Goal: Check status: Check status

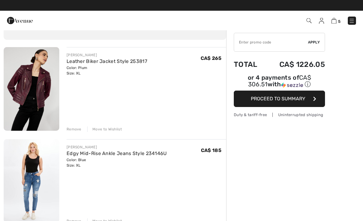
scroll to position [33, 0]
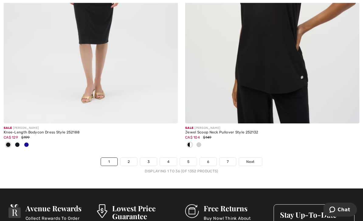
scroll to position [5367, 0]
click at [129, 158] on link "2" at bounding box center [128, 162] width 17 height 8
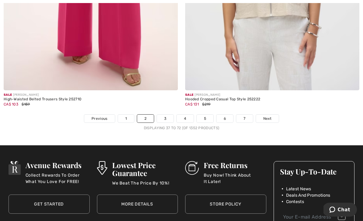
scroll to position [5411, 0]
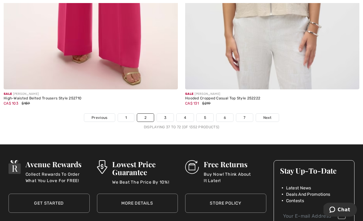
click at [161, 115] on link "3" at bounding box center [165, 118] width 17 height 8
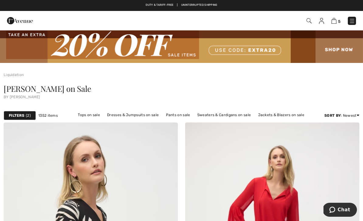
click at [308, 20] on img at bounding box center [309, 20] width 5 height 5
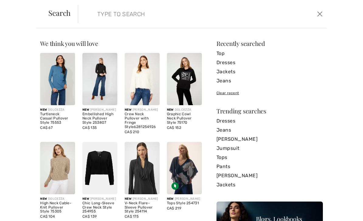
click at [96, 16] on input "search" at bounding box center [176, 14] width 167 height 18
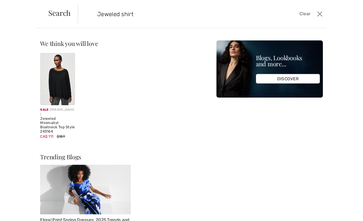
type input "Jeweled shirt"
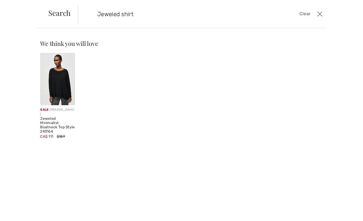
click at [112, 62] on div "Sale JOSEPH RIBKOFF Jeweled Minimalist Boatneck Top Style 243164 CA$ 111 $159" at bounding box center [120, 100] width 169 height 94
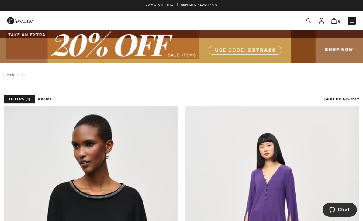
click at [309, 19] on img at bounding box center [309, 20] width 5 height 5
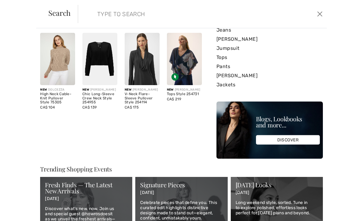
scroll to position [108, 0]
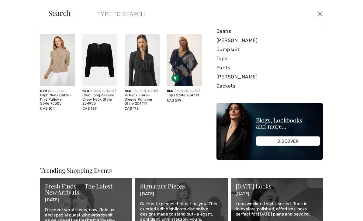
click at [109, 14] on input "search" at bounding box center [176, 14] width 167 height 18
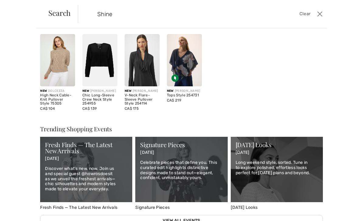
type input "Shine"
click at [285, 58] on div "Sorry, no results found for " Shine " Some helpful tips for your search: Double…" at bounding box center [270, 25] width 106 height 186
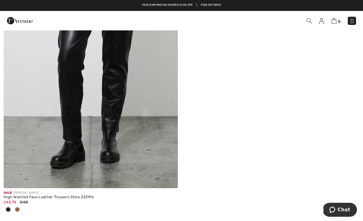
scroll to position [1957, 0]
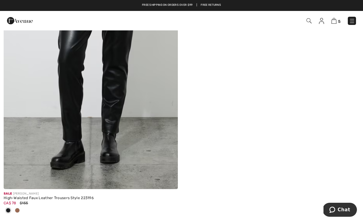
click at [101, 130] on img at bounding box center [91, 59] width 174 height 262
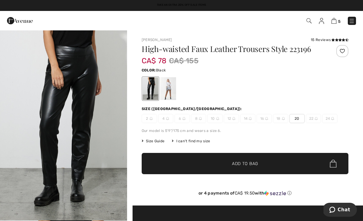
click at [156, 139] on span "Size Guide" at bounding box center [153, 140] width 23 height 5
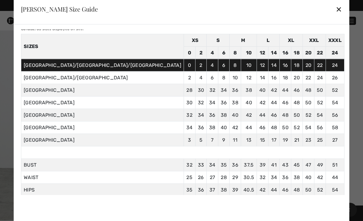
scroll to position [19, 0]
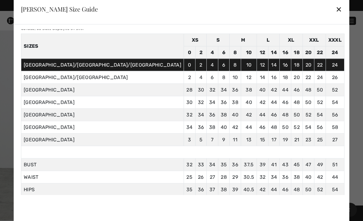
click at [336, 5] on div "✕" at bounding box center [339, 9] width 6 height 13
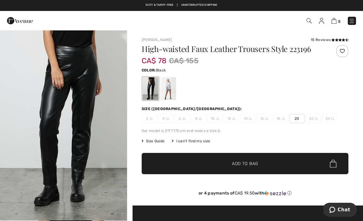
click at [310, 20] on img at bounding box center [309, 20] width 5 height 5
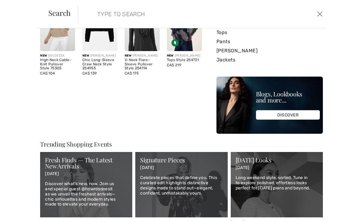
scroll to position [144, 0]
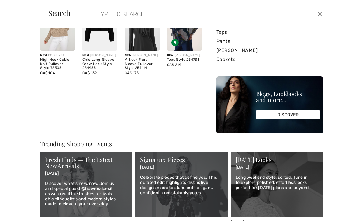
click at [179, 190] on p "Celebrate pieces that define you. This curated edit highlights distinctive desi…" at bounding box center [181, 185] width 82 height 20
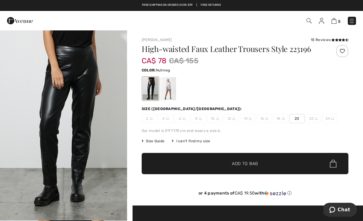
click at [171, 91] on div at bounding box center [168, 88] width 16 height 23
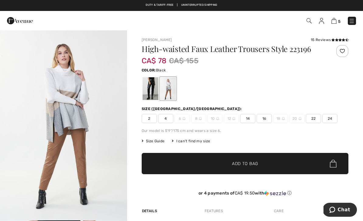
click at [149, 88] on div at bounding box center [151, 88] width 16 height 23
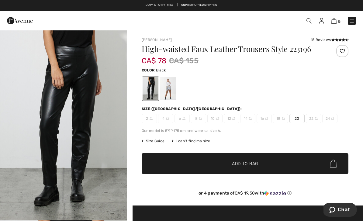
click at [157, 139] on span "Size Guide" at bounding box center [153, 140] width 23 height 5
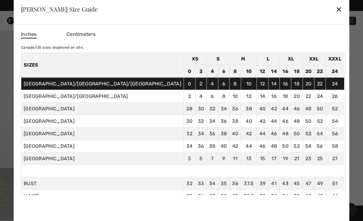
click at [318, 84] on div at bounding box center [181, 110] width 363 height 221
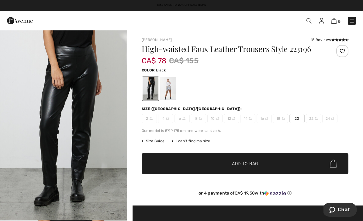
click at [261, 167] on span "✔ Added to Bag Add to Bag" at bounding box center [245, 163] width 207 height 21
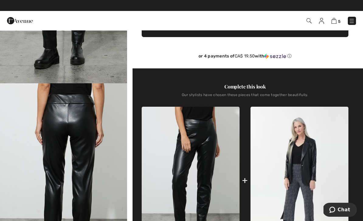
scroll to position [136, 0]
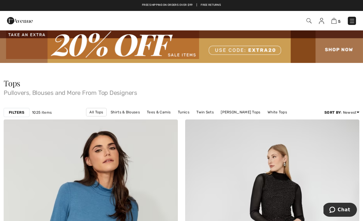
click at [334, 123] on link "Price: High to Low" at bounding box center [335, 119] width 39 height 9
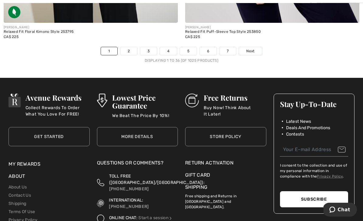
scroll to position [5376, 0]
click at [125, 49] on link "2" at bounding box center [128, 51] width 17 height 8
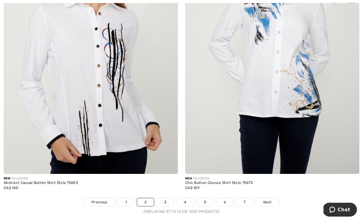
scroll to position [5193, 0]
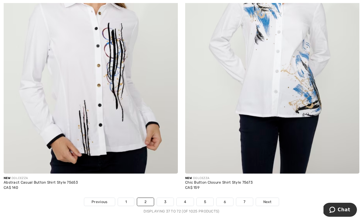
click at [165, 200] on link "3" at bounding box center [165, 202] width 17 height 8
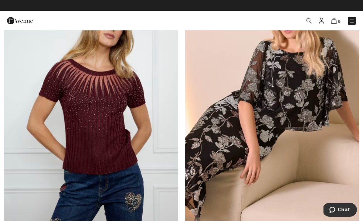
scroll to position [3398, 0]
click at [96, 106] on img at bounding box center [91, 108] width 174 height 262
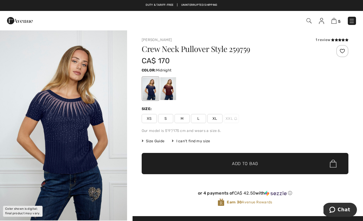
click at [165, 94] on div at bounding box center [168, 88] width 16 height 23
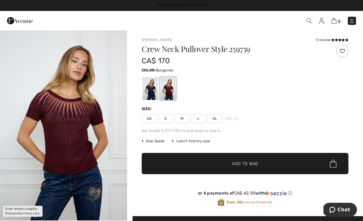
click at [154, 141] on span "Size Guide" at bounding box center [153, 140] width 23 height 5
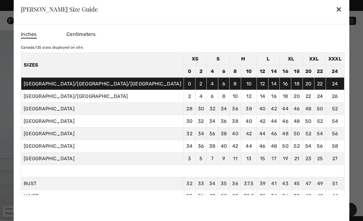
click at [282, 17] on div "Frank Lyman Size Guide ✕" at bounding box center [182, 9] width 336 height 30
click at [336, 10] on div "✕" at bounding box center [339, 9] width 6 height 13
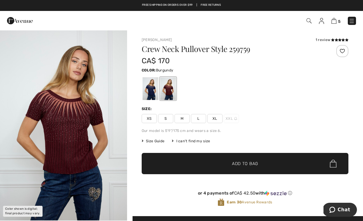
click at [352, 22] on img at bounding box center [352, 21] width 6 height 6
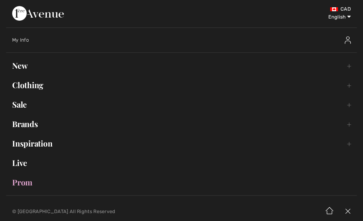
click at [22, 39] on span "My Info" at bounding box center [20, 40] width 17 height 6
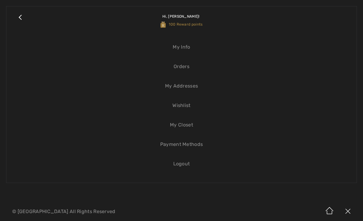
click at [183, 68] on link "Orders" at bounding box center [181, 66] width 338 height 13
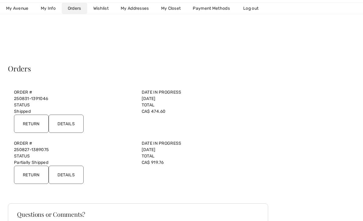
scroll to position [8, 0]
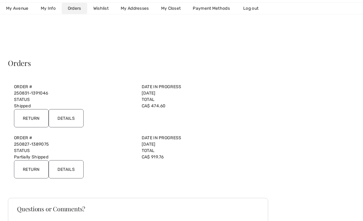
click at [26, 91] on link "250831-1391046" at bounding box center [31, 93] width 34 height 5
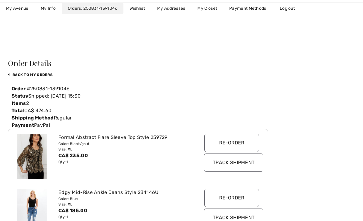
click at [244, 164] on input "Track Shipment" at bounding box center [233, 163] width 59 height 18
